Goal: Find specific page/section: Find specific page/section

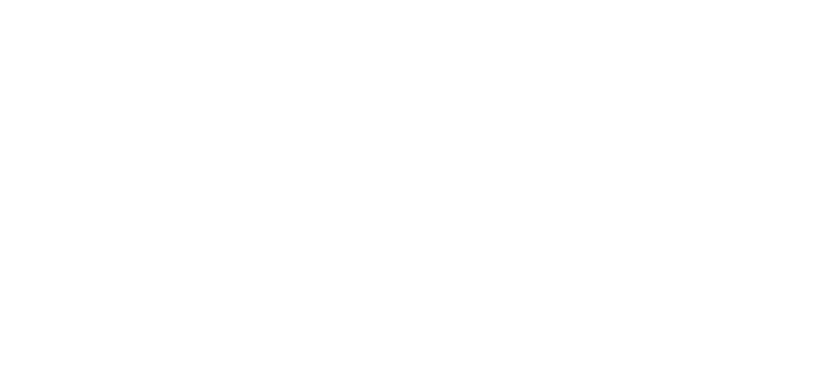
click at [703, 16] on div at bounding box center [420, 190] width 831 height 380
click at [703, 19] on div at bounding box center [420, 190] width 831 height 380
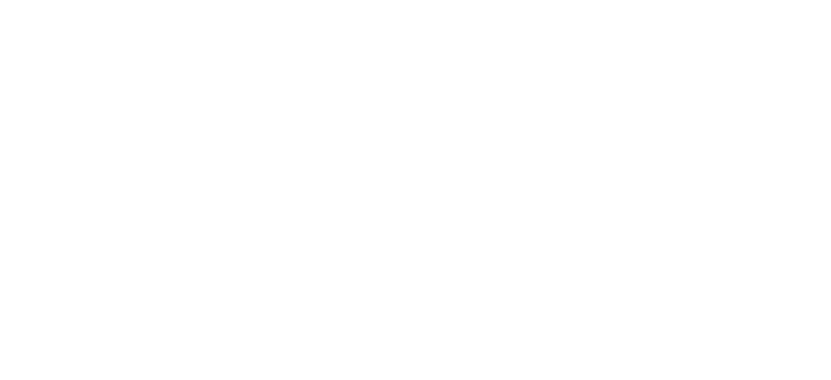
click at [108, 82] on div at bounding box center [415, 190] width 821 height 380
click at [147, 91] on div at bounding box center [415, 190] width 821 height 380
